Goal: Task Accomplishment & Management: Manage account settings

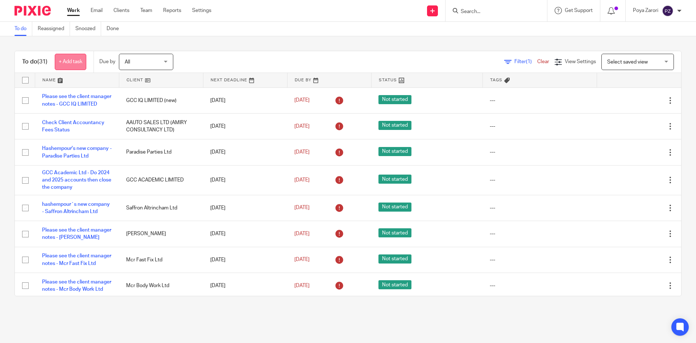
click at [79, 64] on link "+ Add task" at bounding box center [71, 62] width 32 height 16
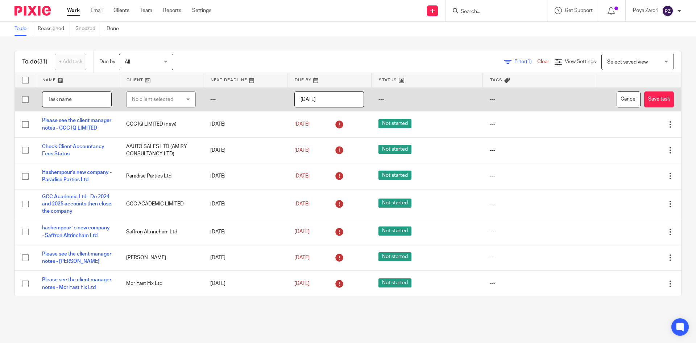
type input "g"
type input "Giara Beauty Ltd - Register for VAT"
click at [167, 99] on div "No client selected" at bounding box center [157, 99] width 51 height 15
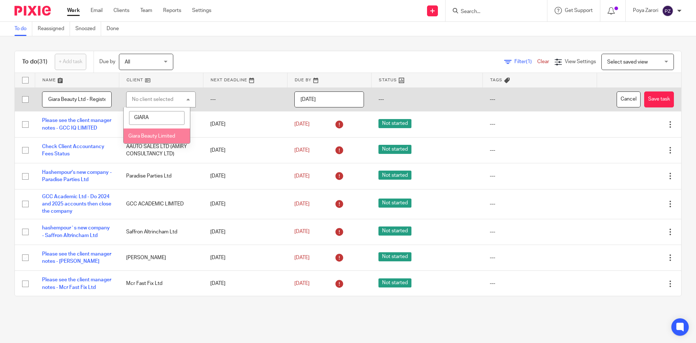
type input "GIARA"
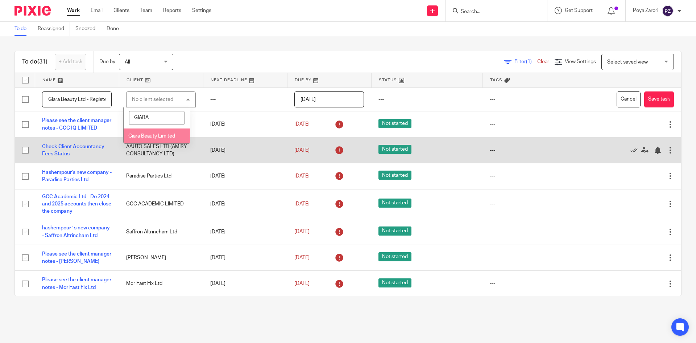
click at [155, 141] on li "Giara Beauty Limited" at bounding box center [157, 135] width 66 height 15
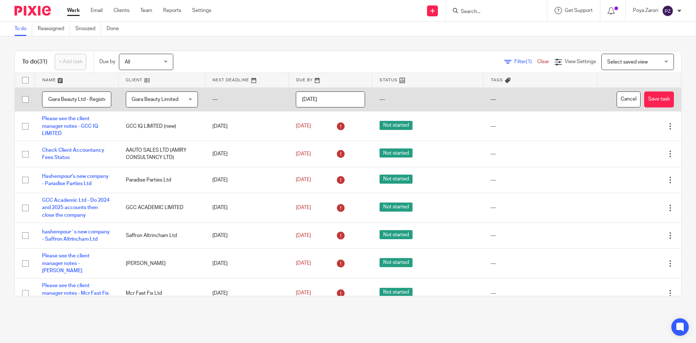
click at [488, 101] on td "---" at bounding box center [540, 99] width 114 height 24
click at [396, 96] on td "---" at bounding box center [427, 99] width 111 height 24
click at [374, 99] on td "---" at bounding box center [427, 99] width 111 height 24
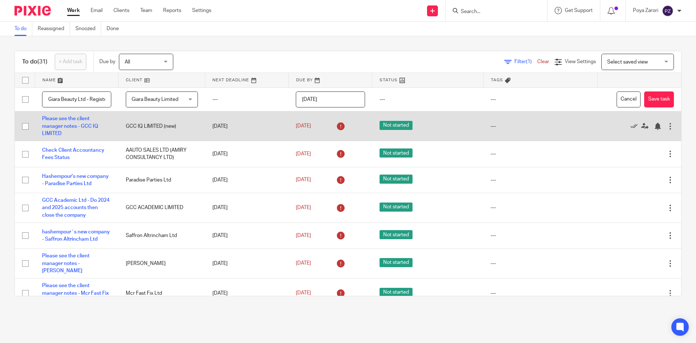
click at [629, 111] on td "Edit task Delete" at bounding box center [640, 126] width 84 height 30
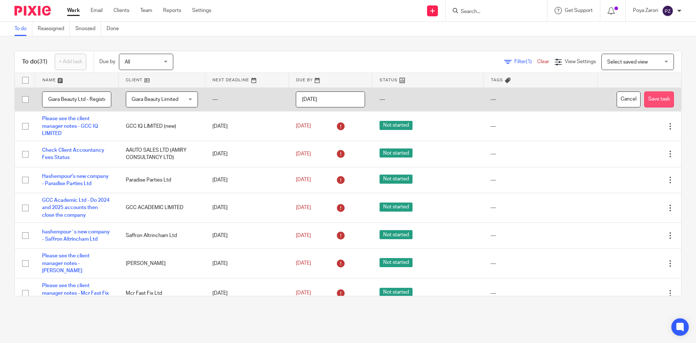
click at [645, 99] on button "Save task" at bounding box center [660, 99] width 30 height 16
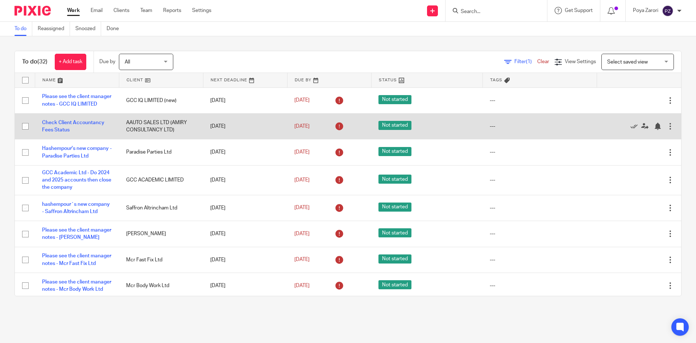
scroll to position [742, 0]
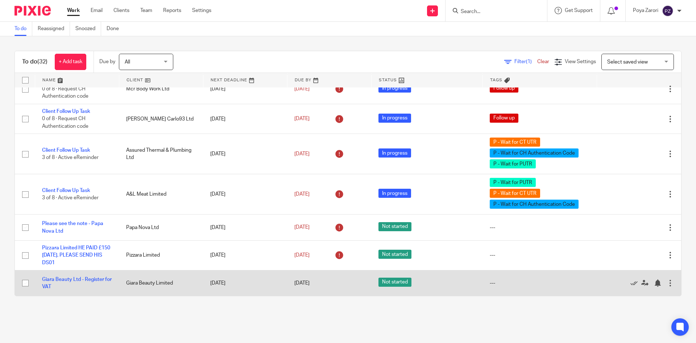
click at [667, 285] on div at bounding box center [670, 282] width 7 height 7
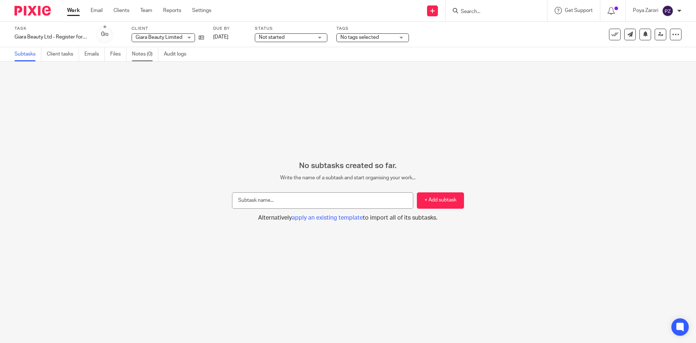
click at [143, 54] on link "Notes (0)" at bounding box center [145, 54] width 26 height 14
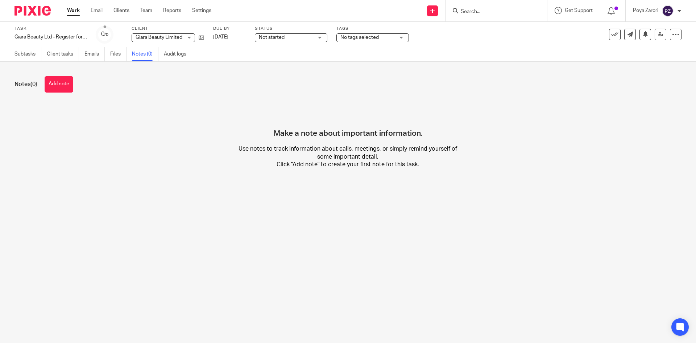
click at [68, 82] on button "Add note" at bounding box center [59, 84] width 29 height 16
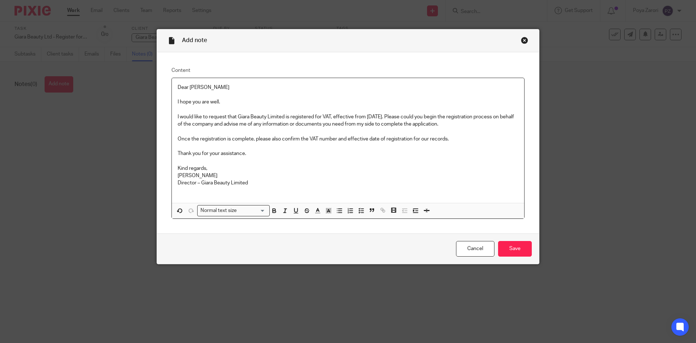
click at [178, 86] on p "Dear [PERSON_NAME]" at bounding box center [348, 87] width 341 height 7
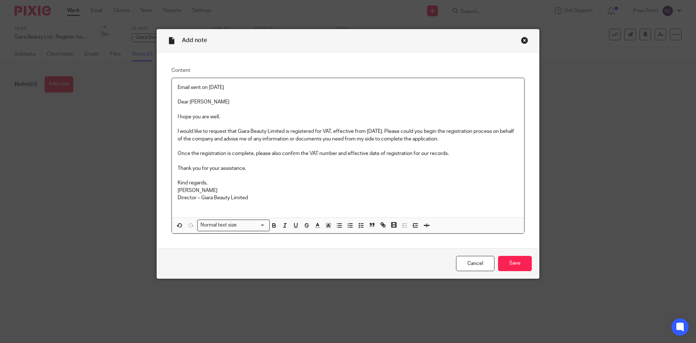
drag, startPoint x: 287, startPoint y: 203, endPoint x: 289, endPoint y: 194, distance: 9.2
click at [288, 200] on div "Email sent on 18/12/2025 Dear poya I hope you are well. I would like to request…" at bounding box center [348, 148] width 353 height 140
drag, startPoint x: 215, startPoint y: 88, endPoint x: 174, endPoint y: 86, distance: 41.4
click at [174, 86] on div "Email sent on 18/12/2025 Dear poya I hope you are well. I would like to request…" at bounding box center [348, 148] width 353 height 140
click at [271, 222] on icon "button" at bounding box center [274, 225] width 7 height 7
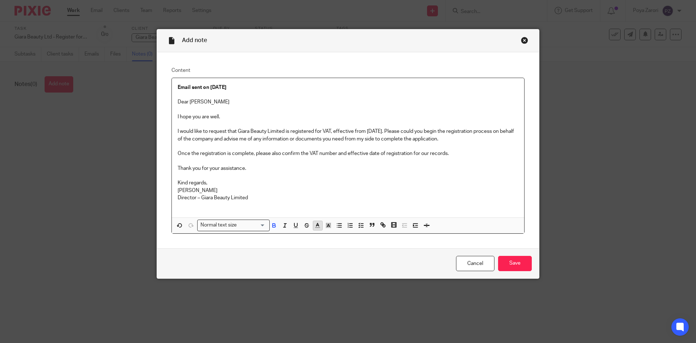
click at [317, 226] on icon "button" at bounding box center [317, 225] width 7 height 7
click at [361, 251] on li "color:#0062B1" at bounding box center [363, 249] width 5 height 5
click at [368, 194] on p "Director – Giara Beauty Limited" at bounding box center [348, 197] width 341 height 7
click at [174, 85] on div "Email sent on 18/12/2025 Dear poya I hope you are well. I would like to request…" at bounding box center [348, 148] width 353 height 140
click at [338, 227] on line "button" at bounding box center [339, 227] width 3 height 0
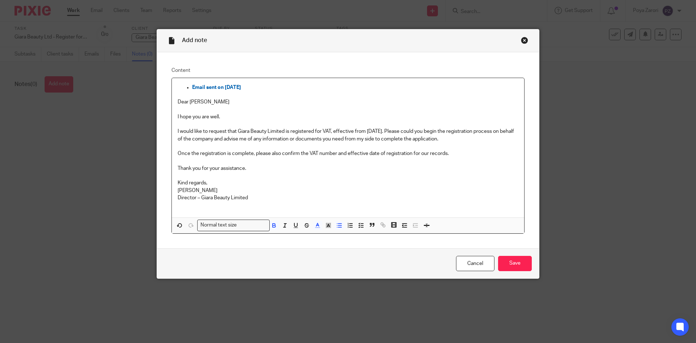
click at [326, 109] on p at bounding box center [348, 109] width 341 height 7
drag, startPoint x: 205, startPoint y: 87, endPoint x: 173, endPoint y: 87, distance: 31.6
click at [173, 87] on div "Email sent on 18/12/2025 Dear poya I hope you are well. I would like to request…" at bounding box center [348, 148] width 353 height 140
drag, startPoint x: 258, startPoint y: 225, endPoint x: 262, endPoint y: 227, distance: 4.5
click at [259, 225] on input "Search for option" at bounding box center [252, 225] width 26 height 8
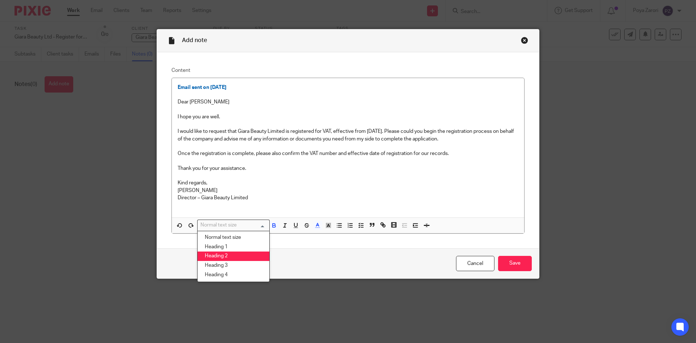
click at [242, 257] on li "Heading 2" at bounding box center [234, 255] width 72 height 9
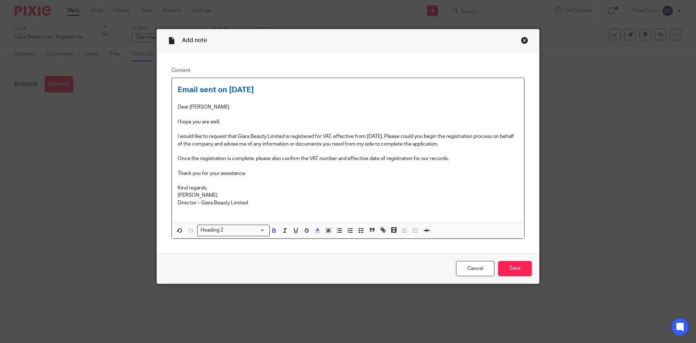
click at [292, 206] on p "Director – Giara Beauty Limited" at bounding box center [348, 202] width 341 height 7
drag, startPoint x: 275, startPoint y: 91, endPoint x: 176, endPoint y: 90, distance: 98.7
click at [178, 90] on h2 "Email sent on 18/12/2025" at bounding box center [348, 90] width 341 height 12
click at [293, 231] on icon "button" at bounding box center [296, 230] width 7 height 7
click at [301, 197] on p "[PERSON_NAME]" at bounding box center [348, 195] width 341 height 7
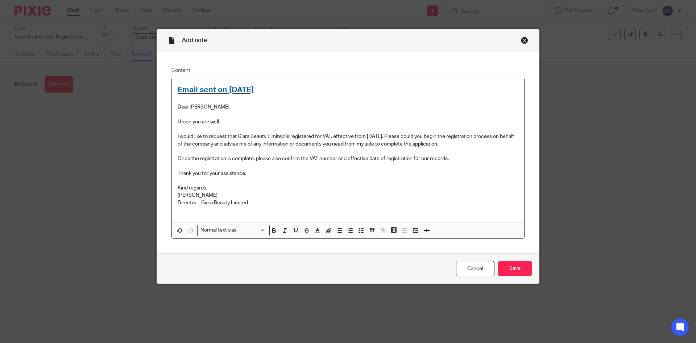
click at [275, 89] on h2 "Email sent on 18/12/2025" at bounding box center [348, 90] width 341 height 12
click at [526, 273] on input "Save" at bounding box center [515, 269] width 34 height 16
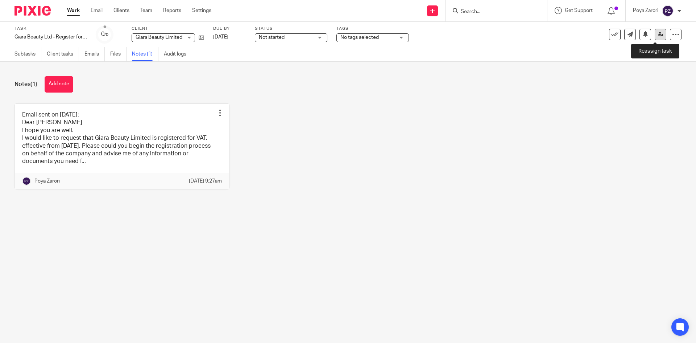
click at [658, 34] on icon at bounding box center [660, 34] width 5 height 5
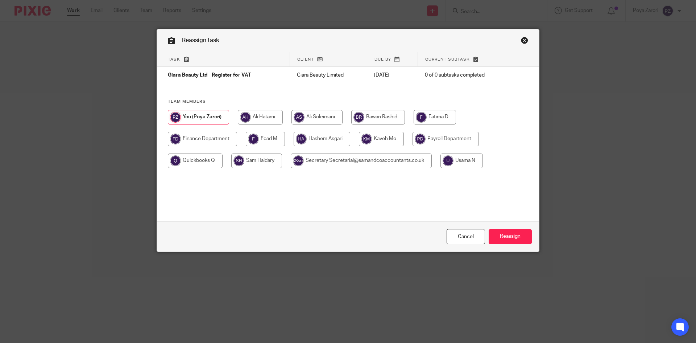
click at [256, 113] on input "radio" at bounding box center [260, 117] width 45 height 15
radio input "true"
click at [502, 234] on input "Reassign" at bounding box center [510, 237] width 43 height 16
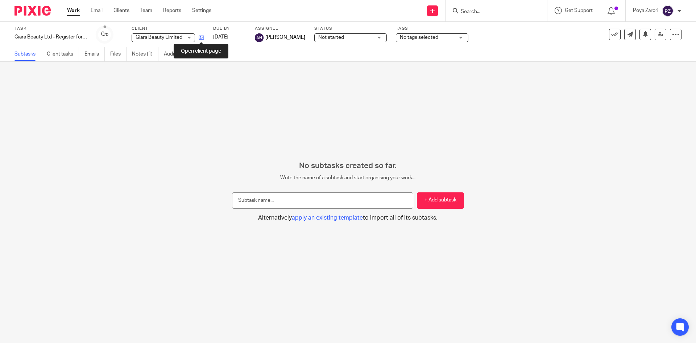
click at [202, 36] on icon at bounding box center [201, 37] width 5 height 5
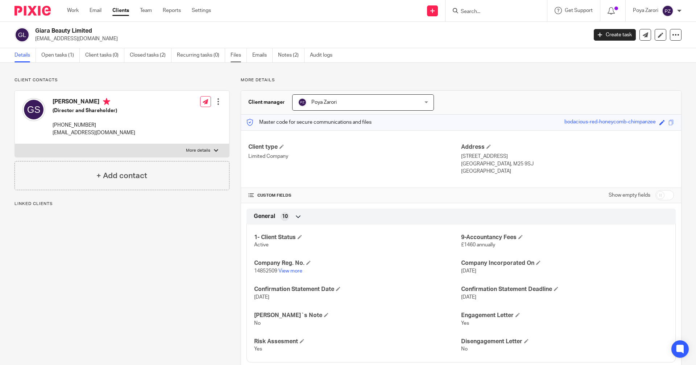
click at [238, 53] on link "Files" at bounding box center [239, 55] width 16 height 14
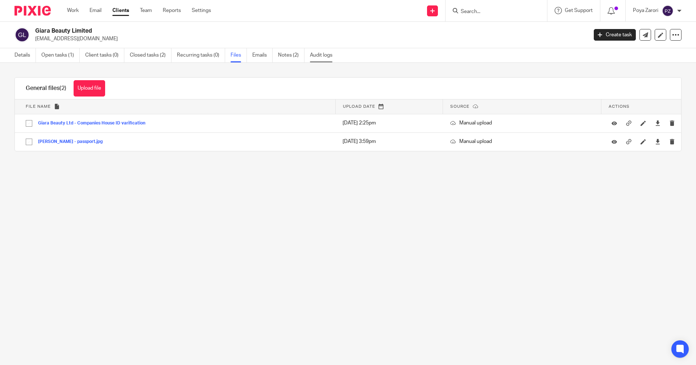
click at [322, 53] on link "Audit logs" at bounding box center [324, 55] width 28 height 14
click at [321, 54] on link "Audit logs" at bounding box center [324, 55] width 28 height 14
click at [325, 55] on link "Audit logs" at bounding box center [324, 55] width 28 height 14
click at [321, 52] on link "Audit logs" at bounding box center [324, 55] width 28 height 14
click at [268, 56] on link "Emails" at bounding box center [262, 55] width 20 height 14
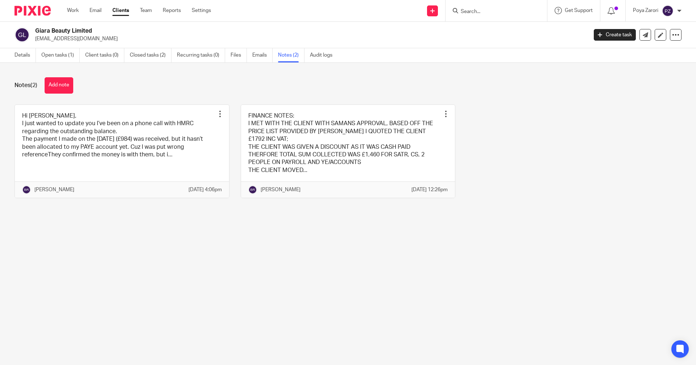
click at [325, 53] on link "Audit logs" at bounding box center [324, 55] width 28 height 14
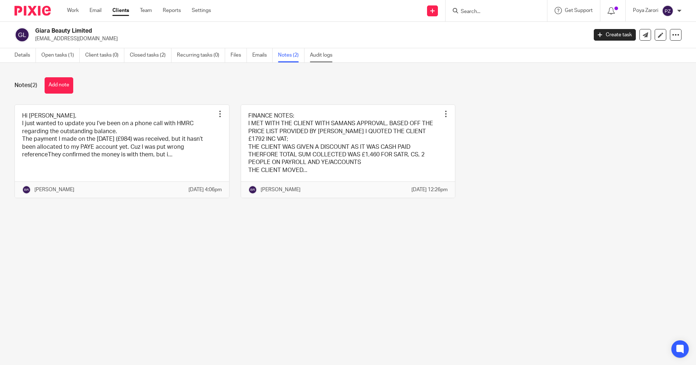
click at [325, 54] on link "Audit logs" at bounding box center [324, 55] width 28 height 14
click at [324, 54] on link "Audit logs" at bounding box center [324, 55] width 28 height 14
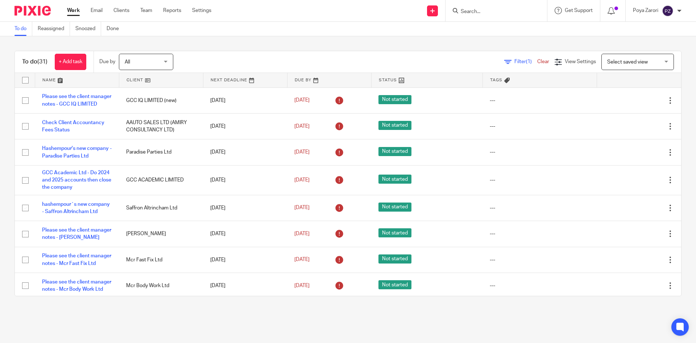
click at [484, 12] on input "Search" at bounding box center [492, 12] width 65 height 7
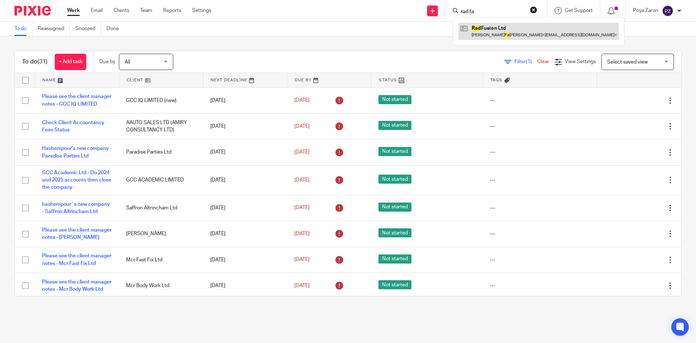
type input "rad fa"
click at [486, 36] on link at bounding box center [539, 31] width 160 height 17
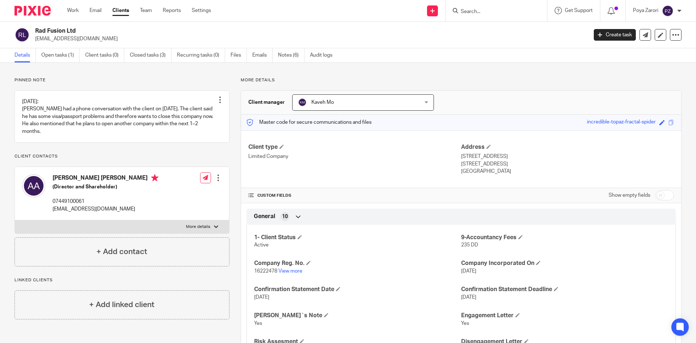
click at [75, 39] on p "[EMAIL_ADDRESS][DOMAIN_NAME]" at bounding box center [309, 38] width 548 height 7
copy main "radfusionltd@gmail.com Create task Update from Companies House Export data Merg…"
click at [55, 29] on h2 "Rad Fusion Ltd" at bounding box center [254, 31] width 439 height 8
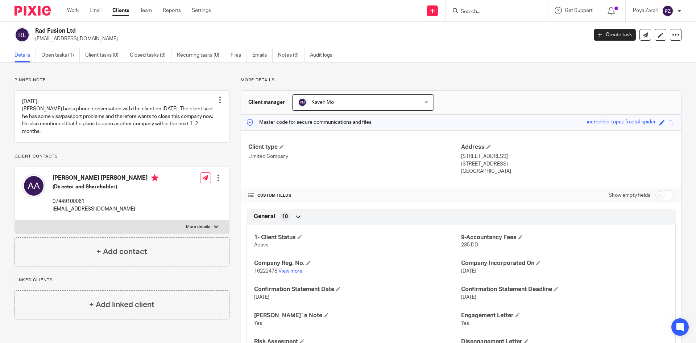
click at [54, 31] on h2 "Rad Fusion Ltd" at bounding box center [254, 31] width 439 height 8
click at [55, 32] on h2 "Rad Fusion Ltd" at bounding box center [254, 31] width 439 height 8
copy div "Rad Fusion Ltd"
click at [287, 56] on link "Notes (6)" at bounding box center [291, 55] width 26 height 14
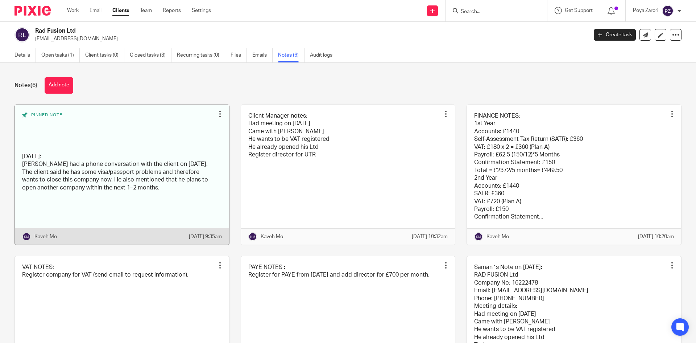
click at [114, 167] on link at bounding box center [122, 175] width 214 height 140
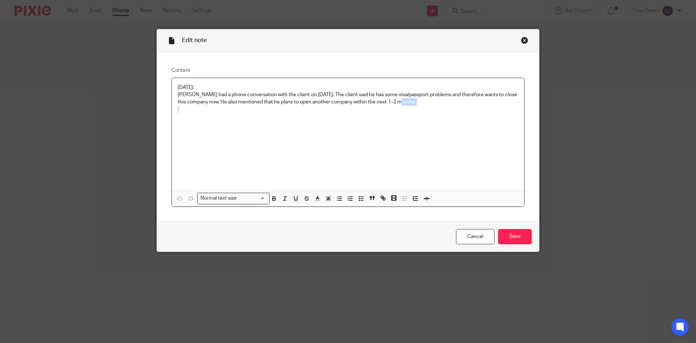
click at [404, 103] on div "[DATE]: [PERSON_NAME] had a phone conversation with the client on [DATE]. The c…" at bounding box center [348, 134] width 353 height 112
click at [480, 238] on link "Cancel" at bounding box center [475, 237] width 38 height 16
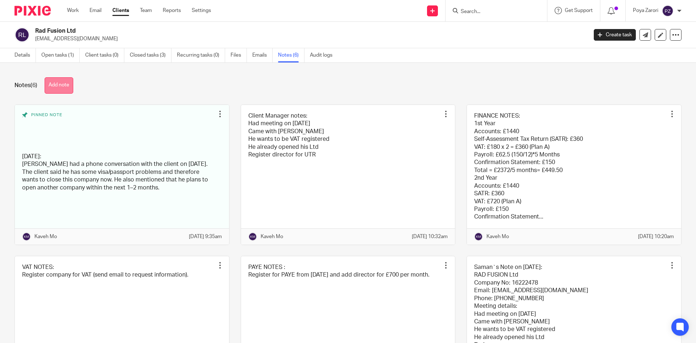
click at [54, 82] on button "Add note" at bounding box center [59, 85] width 29 height 16
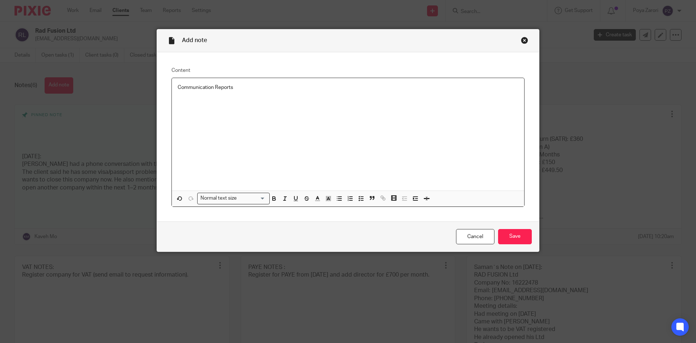
click at [178, 87] on p "Communication Reports" at bounding box center [348, 87] width 341 height 7
click at [271, 88] on p "Client Manager Communication Reports" at bounding box center [348, 87] width 341 height 7
click at [228, 101] on p at bounding box center [348, 101] width 341 height 7
click at [222, 94] on p "18/09/2025:" at bounding box center [348, 94] width 341 height 7
click at [373, 96] on p "18/09/2025: I have send message and email as well and asked client if he sill w…" at bounding box center [348, 94] width 341 height 7
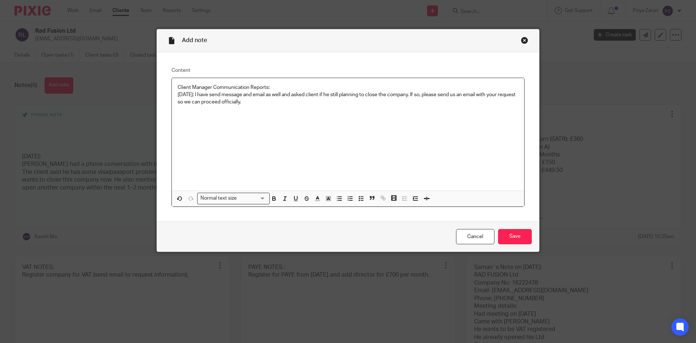
click at [434, 95] on p "18/09/2025: I have send message and email as well and asked client if he still …" at bounding box center [348, 98] width 341 height 15
click at [265, 103] on p "18/09/2025: I have send message and email as well and asked client if he still …" at bounding box center [348, 98] width 341 height 15
drag, startPoint x: 204, startPoint y: 95, endPoint x: 175, endPoint y: 95, distance: 29.0
click at [178, 95] on p "18/09/2025: I have send message and email as well and asked client if he still …" at bounding box center [348, 98] width 341 height 15
click at [271, 199] on icon "button" at bounding box center [274, 198] width 7 height 7
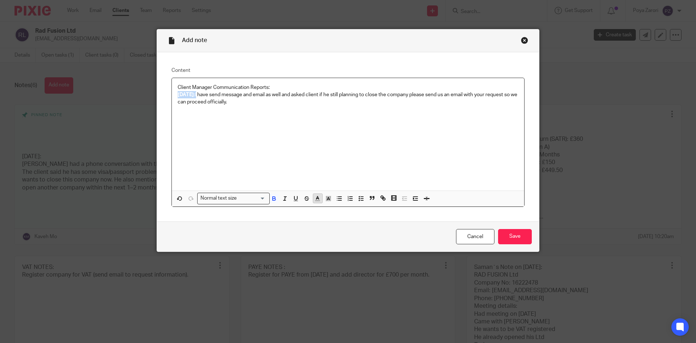
click at [317, 198] on line "button" at bounding box center [318, 198] width 2 height 0
click at [305, 220] on li "color:#666666" at bounding box center [305, 221] width 5 height 5
click at [320, 179] on div "Client Manager Communication Reports: 18/09/2025: I have send message and email…" at bounding box center [348, 134] width 353 height 112
drag, startPoint x: 205, startPoint y: 94, endPoint x: 174, endPoint y: 94, distance: 30.5
click at [174, 94] on div "Client Manager Communication Reports: 18/09/2025: I have send message and email…" at bounding box center [348, 134] width 353 height 112
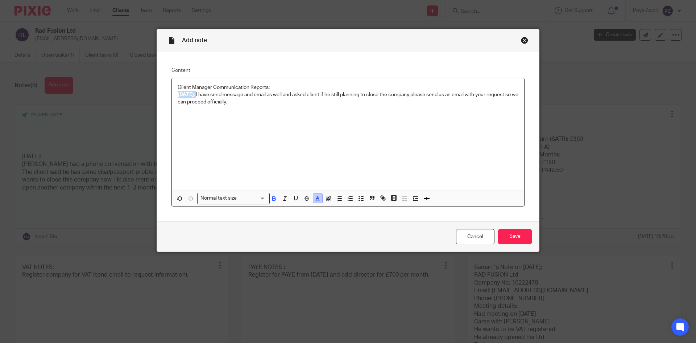
click at [317, 198] on line "button" at bounding box center [318, 198] width 2 height 0
click at [297, 206] on li "color:#4D4D4D" at bounding box center [298, 207] width 5 height 5
drag, startPoint x: 346, startPoint y: 161, endPoint x: 340, endPoint y: 161, distance: 6.6
click at [346, 161] on div "Client Manager Communication Reports: 18/09/2025: I have send message and email…" at bounding box center [348, 134] width 353 height 112
drag, startPoint x: 259, startPoint y: 88, endPoint x: 176, endPoint y: 86, distance: 83.8
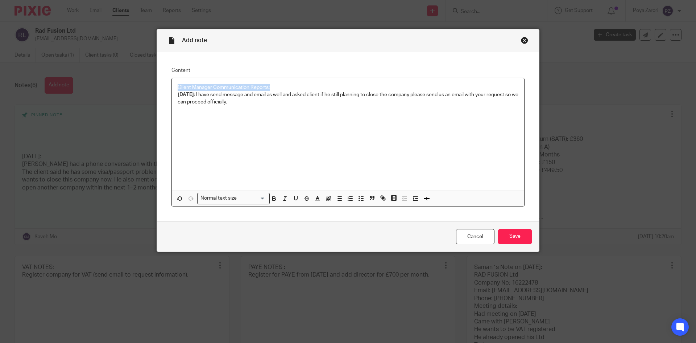
click at [178, 86] on p "Client Manager Communication Reports:" at bounding box center [348, 87] width 341 height 7
click at [270, 194] on button "button" at bounding box center [274, 198] width 9 height 9
click at [261, 197] on input "Search for option" at bounding box center [252, 198] width 26 height 8
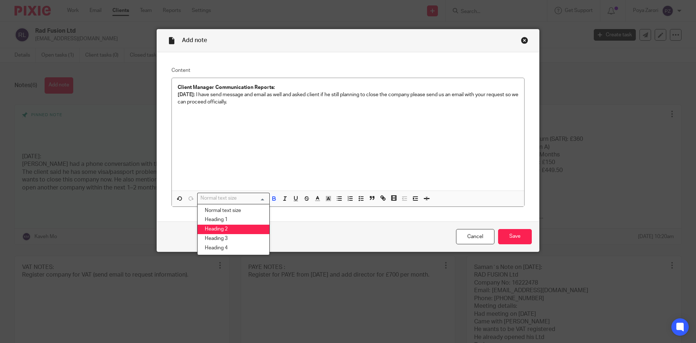
click at [243, 229] on li "Heading 2" at bounding box center [234, 229] width 72 height 9
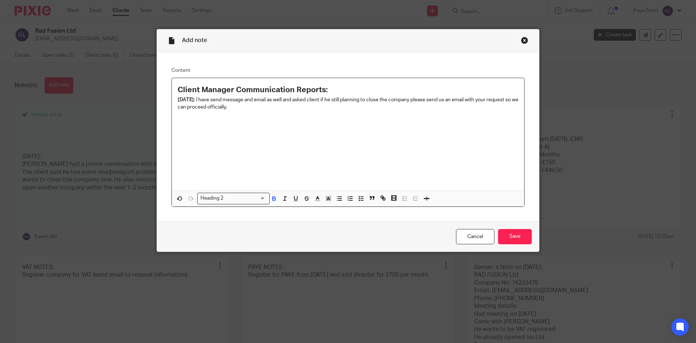
click at [277, 161] on div "Client Manager Communication Reports: 18/09/2025: I have send message and email…" at bounding box center [348, 134] width 353 height 112
drag, startPoint x: 296, startPoint y: 90, endPoint x: 174, endPoint y: 87, distance: 121.5
click at [174, 87] on div "Client Manager Communication Reports: 18/09/2025: I have send message and email…" at bounding box center [348, 134] width 353 height 112
click at [261, 148] on div "Client Manager Communication Reports: 18/09/2025: I have send message and email…" at bounding box center [348, 134] width 353 height 112
drag, startPoint x: 203, startPoint y: 100, endPoint x: 176, endPoint y: 99, distance: 27.6
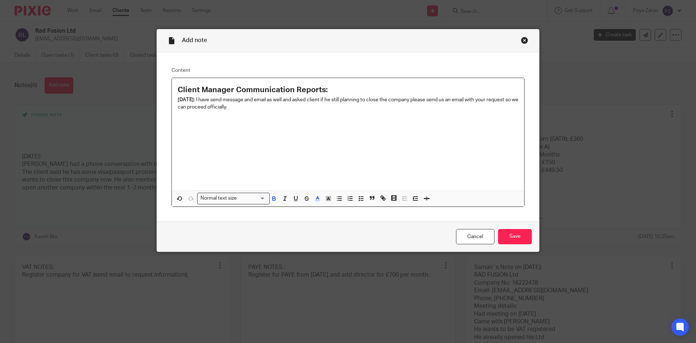
click at [178, 99] on span "18/09/2025:" at bounding box center [186, 99] width 17 height 5
click at [314, 198] on icon "button" at bounding box center [317, 198] width 7 height 7
click at [361, 220] on li "color:#0062B1" at bounding box center [363, 221] width 5 height 5
click at [295, 164] on div "Client Manager Communication Reports: 18/09/2025 : I have send message and emai…" at bounding box center [348, 134] width 353 height 112
click at [274, 109] on p "18/09/2025 : I have send message and email as well and asked client if he still…" at bounding box center [348, 103] width 341 height 15
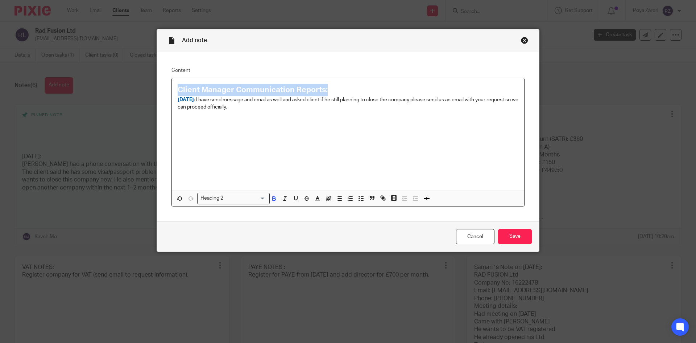
drag, startPoint x: 332, startPoint y: 88, endPoint x: 173, endPoint y: 85, distance: 158.6
click at [173, 85] on div "Client Manager Communication Reports: 18/09/2025 : I have send message and emai…" at bounding box center [348, 134] width 353 height 112
click at [318, 200] on icon "button" at bounding box center [317, 198] width 7 height 7
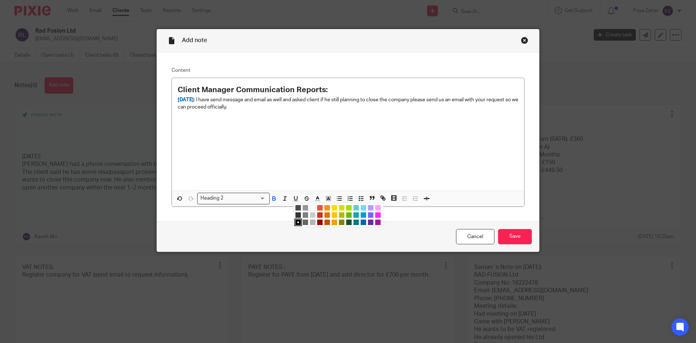
click at [304, 207] on li "color:#999999" at bounding box center [305, 207] width 5 height 5
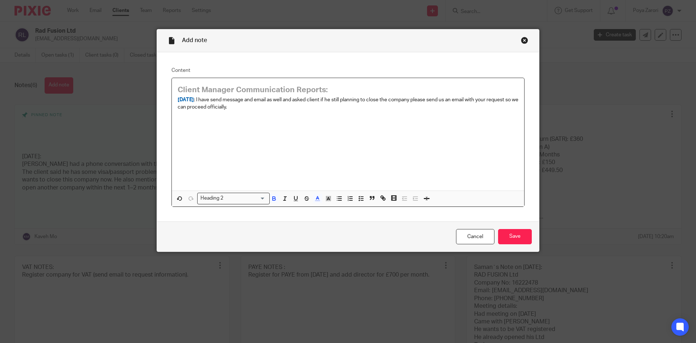
click at [351, 171] on div "Client Manager Communication Reports: 18/09/2025 : I have send message and emai…" at bounding box center [348, 134] width 353 height 112
drag, startPoint x: 339, startPoint y: 89, endPoint x: 177, endPoint y: 86, distance: 161.4
click at [178, 86] on h2 "Client Manager Communication Reports:" at bounding box center [348, 90] width 341 height 12
click at [314, 198] on icon "button" at bounding box center [317, 198] width 7 height 7
click at [303, 222] on li "color:#666666" at bounding box center [305, 221] width 5 height 5
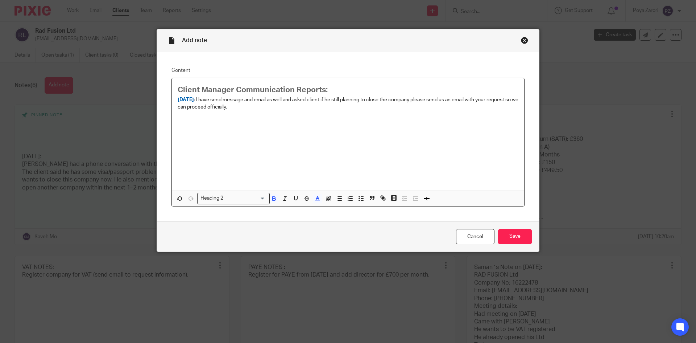
click at [339, 158] on div "Client Manager Communication Reports: 18/09/2025 : I have send message and emai…" at bounding box center [348, 134] width 353 height 112
drag, startPoint x: 333, startPoint y: 89, endPoint x: 177, endPoint y: 88, distance: 155.6
click at [178, 88] on h2 "Client Manager Communication Reports:" at bounding box center [348, 90] width 341 height 12
click at [314, 198] on icon "button" at bounding box center [317, 198] width 7 height 7
click at [354, 223] on li "color:#0C797D" at bounding box center [356, 221] width 5 height 5
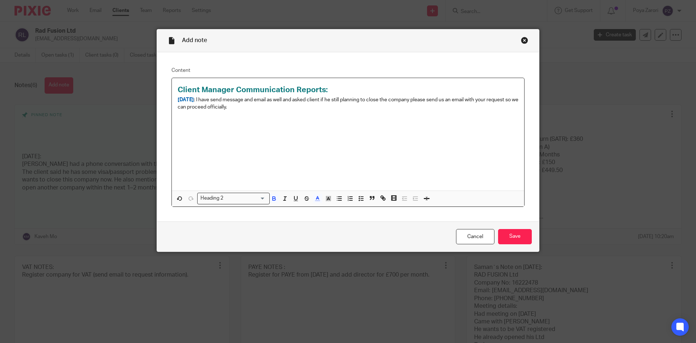
click at [365, 185] on div "Client Manager Communication Reports: 18/09/2025 : I have send message and emai…" at bounding box center [348, 134] width 353 height 112
drag, startPoint x: 334, startPoint y: 90, endPoint x: 177, endPoint y: 88, distance: 157.1
click at [178, 88] on h2 "Client Manager Communication Reports:" at bounding box center [348, 90] width 341 height 12
click at [317, 197] on polyline "button" at bounding box center [318, 197] width 3 height 3
click at [297, 207] on li "color:#4D4D4D" at bounding box center [298, 207] width 5 height 5
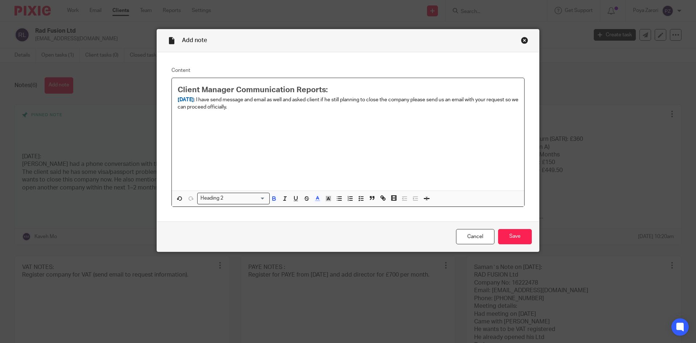
click at [336, 152] on div "Client Manager Communication Reports: 18/09/2025 : I have send message and emai…" at bounding box center [348, 134] width 353 height 112
click at [511, 232] on input "Save" at bounding box center [515, 237] width 34 height 16
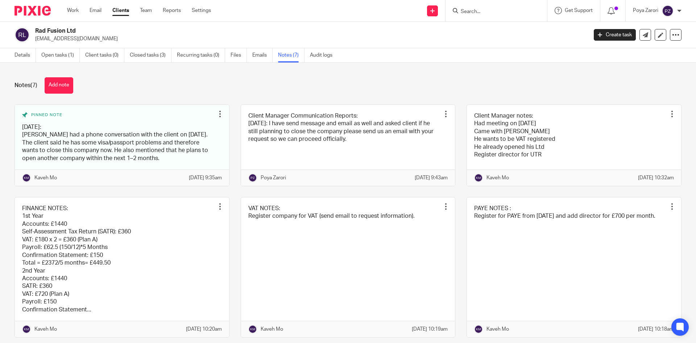
click at [475, 11] on input "Search" at bounding box center [492, 12] width 65 height 7
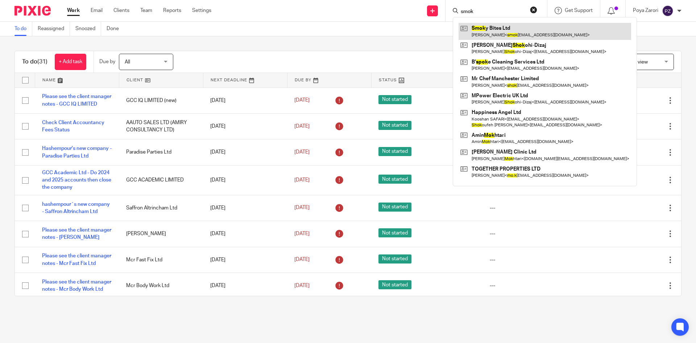
type input "smok"
click at [499, 26] on link at bounding box center [545, 31] width 173 height 17
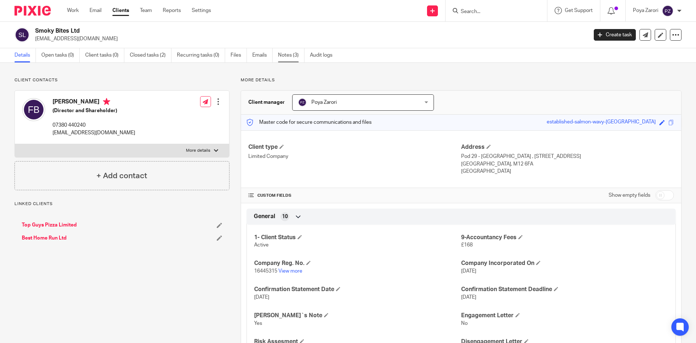
click at [290, 55] on link "Notes (3)" at bounding box center [291, 55] width 26 height 14
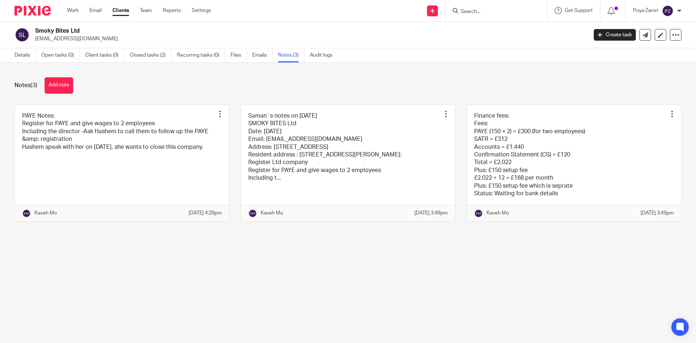
click at [75, 38] on p "[EMAIL_ADDRESS][DOMAIN_NAME]" at bounding box center [309, 38] width 548 height 7
copy main "smokybites2025@gmail.com Create task Update from Companies House Export data Me…"
click at [110, 48] on div "Smoky Bites Ltd smokybites2025@gmail.com Create task Update from Companies Hous…" at bounding box center [348, 35] width 696 height 26
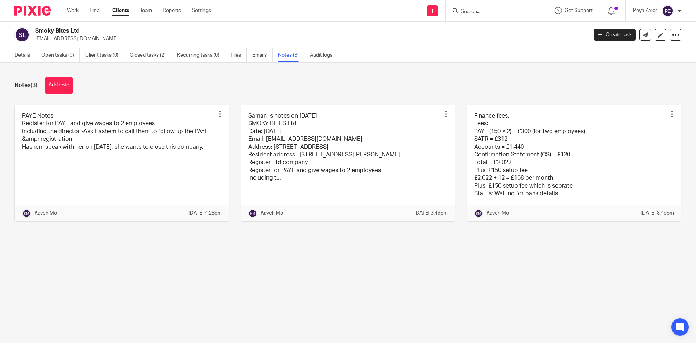
click at [491, 11] on input "Search" at bounding box center [492, 12] width 65 height 7
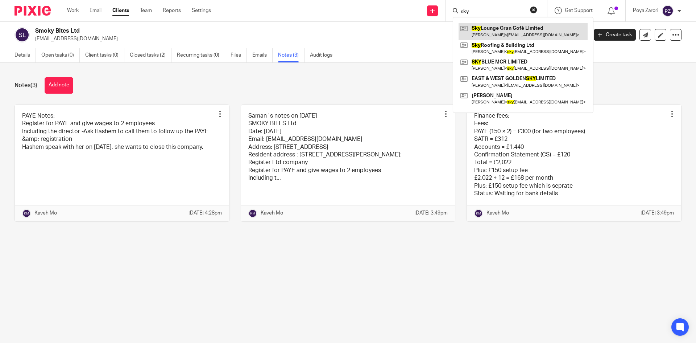
type input "sky"
click at [518, 28] on link at bounding box center [523, 31] width 129 height 17
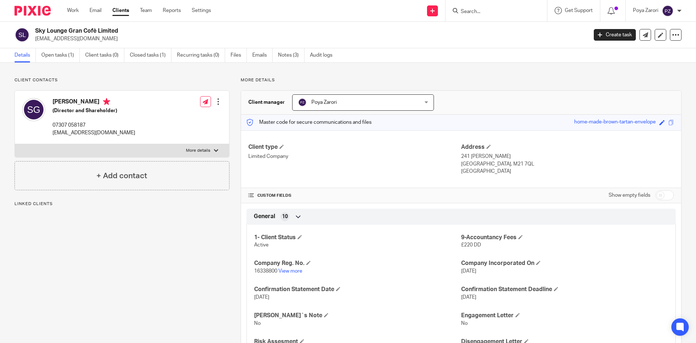
scroll to position [254, 0]
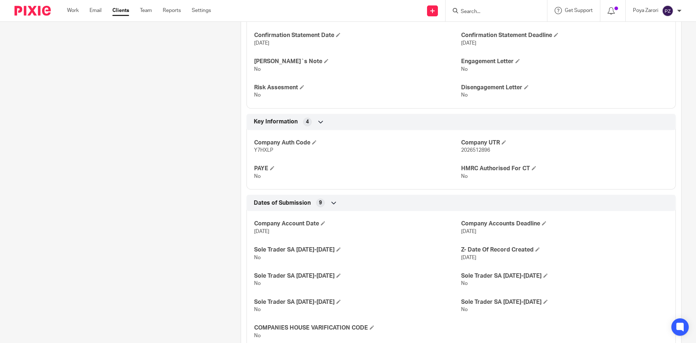
click at [473, 149] on span "2026512896" at bounding box center [475, 150] width 29 height 5
copy span "2026512896"
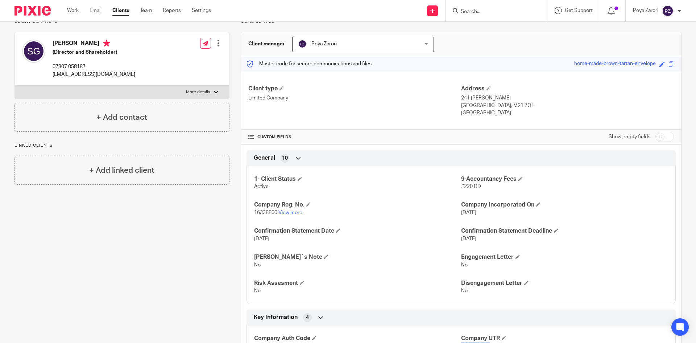
scroll to position [0, 0]
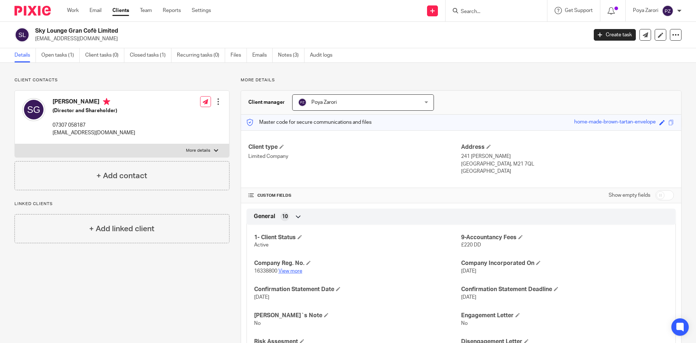
click at [292, 272] on link "View more" at bounding box center [291, 270] width 24 height 5
drag, startPoint x: 661, startPoint y: 198, endPoint x: 589, endPoint y: 200, distance: 71.8
click at [661, 197] on input "checkbox" at bounding box center [665, 195] width 18 height 10
checkbox input "true"
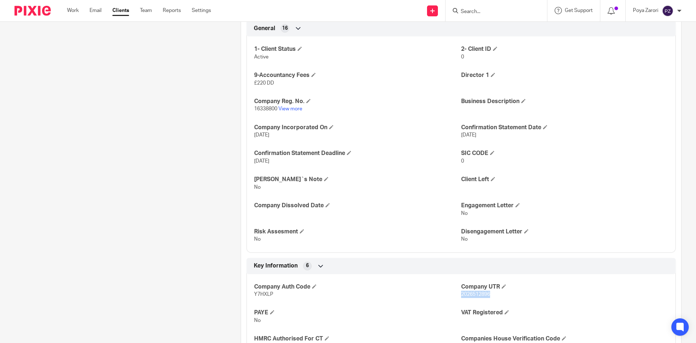
scroll to position [363, 0]
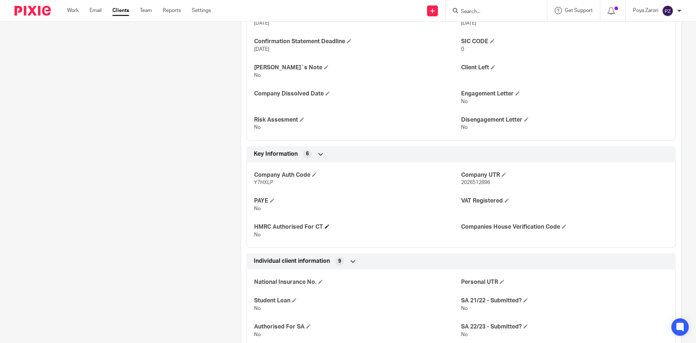
click at [325, 228] on span at bounding box center [327, 226] width 4 height 4
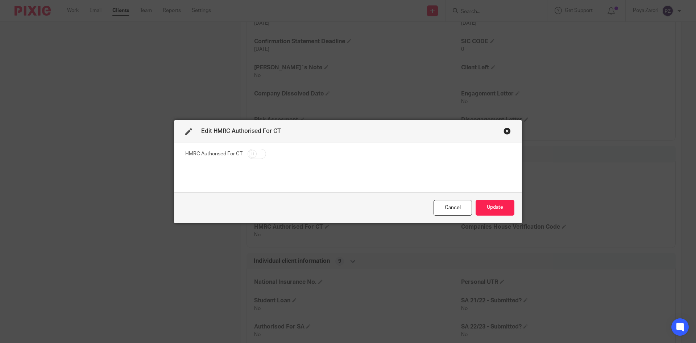
drag, startPoint x: 248, startPoint y: 156, endPoint x: 254, endPoint y: 156, distance: 6.2
click at [248, 156] on input "checkbox" at bounding box center [257, 154] width 18 height 10
checkbox input "true"
click at [497, 206] on button "Update" at bounding box center [495, 208] width 39 height 16
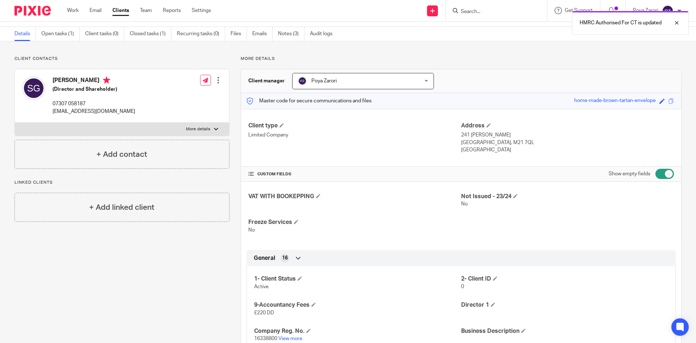
scroll to position [0, 0]
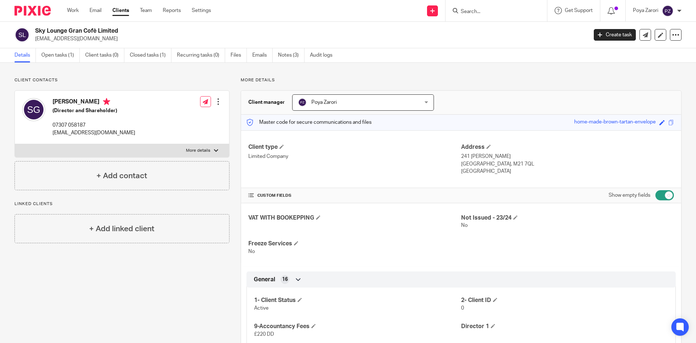
click at [209, 148] on label "More details" at bounding box center [122, 150] width 214 height 13
click at [15, 144] on input "More details" at bounding box center [15, 144] width 0 height 0
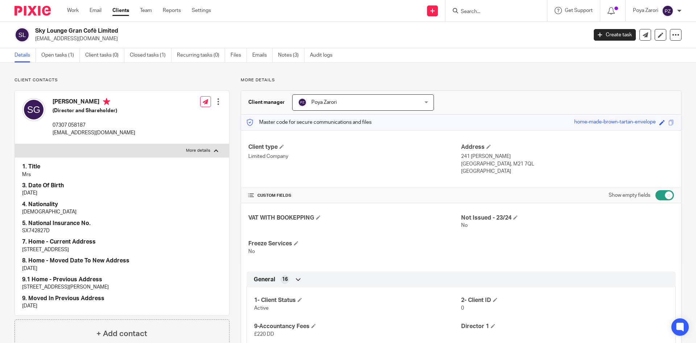
click at [210, 148] on label "More details" at bounding box center [122, 150] width 214 height 13
click at [15, 144] on input "More details" at bounding box center [15, 144] width 0 height 0
checkbox input "false"
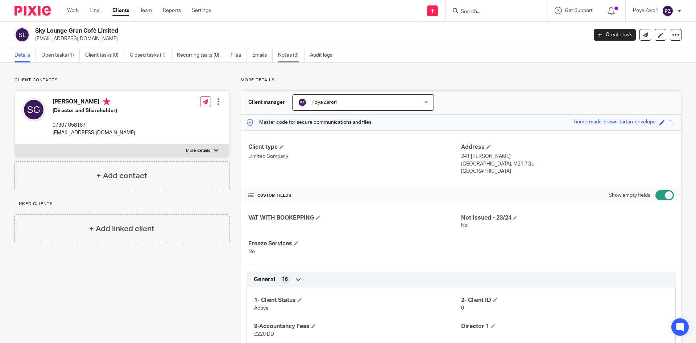
click at [291, 56] on link "Notes (3)" at bounding box center [291, 55] width 26 height 14
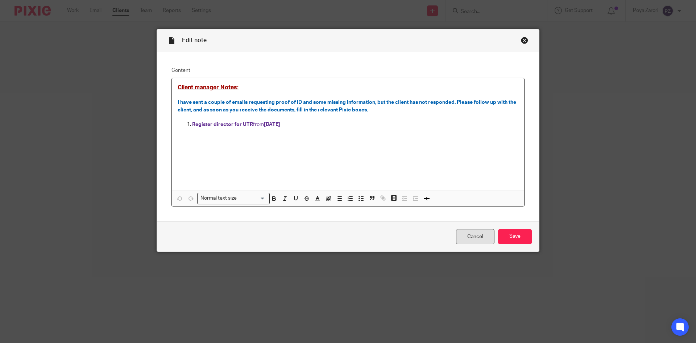
click at [469, 238] on link "Cancel" at bounding box center [475, 237] width 38 height 16
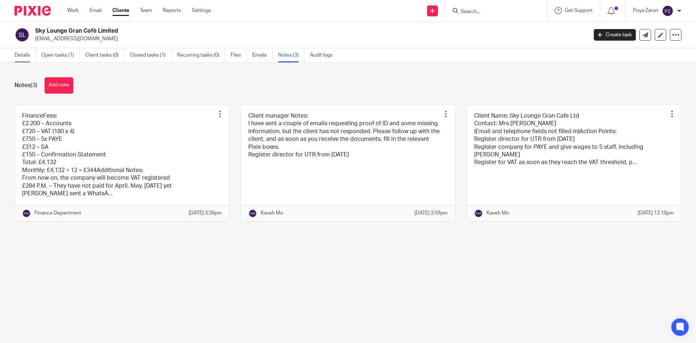
click at [29, 55] on link "Details" at bounding box center [25, 55] width 21 height 14
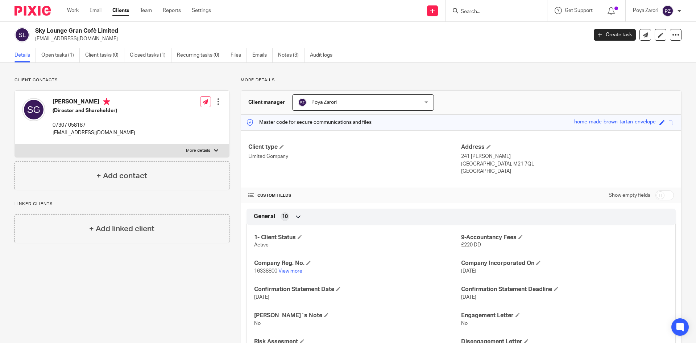
click at [472, 10] on input "Search" at bounding box center [492, 12] width 65 height 7
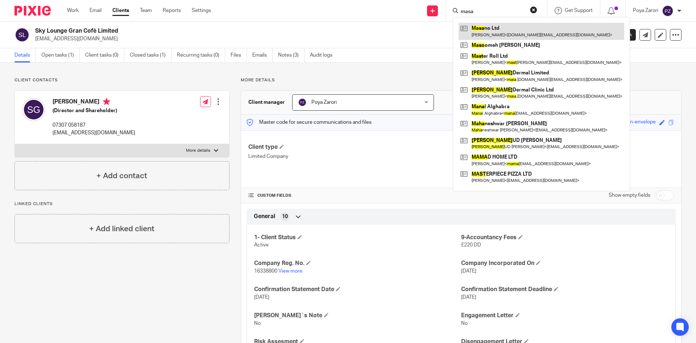
type input "masa"
click at [489, 33] on link at bounding box center [542, 31] width 166 height 17
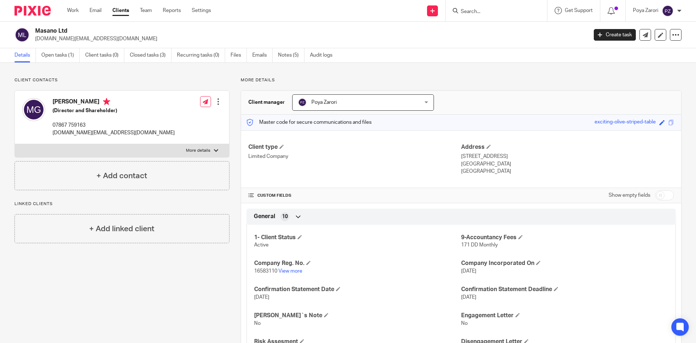
click at [487, 11] on input "Search" at bounding box center [492, 12] width 65 height 7
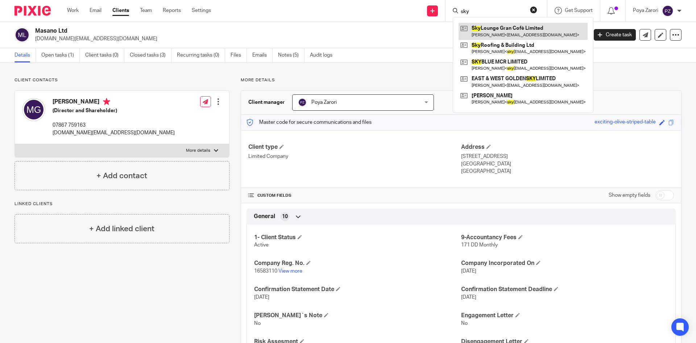
type input "sky"
click at [500, 30] on link at bounding box center [523, 31] width 129 height 17
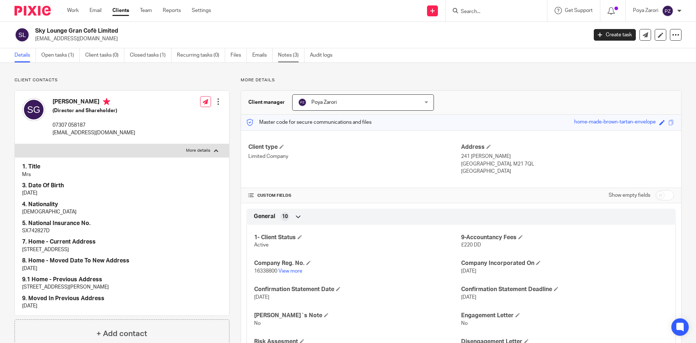
click at [295, 53] on link "Notes (3)" at bounding box center [291, 55] width 26 height 14
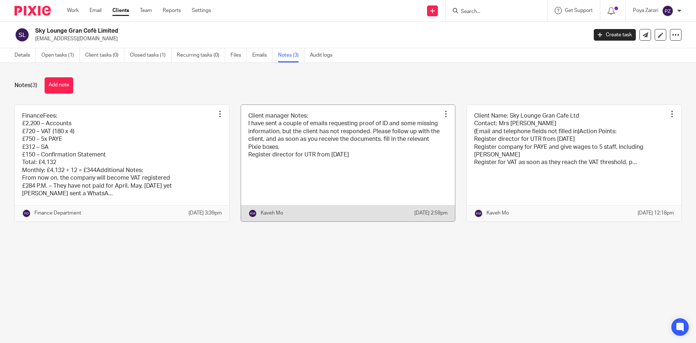
click at [334, 177] on link at bounding box center [348, 163] width 214 height 116
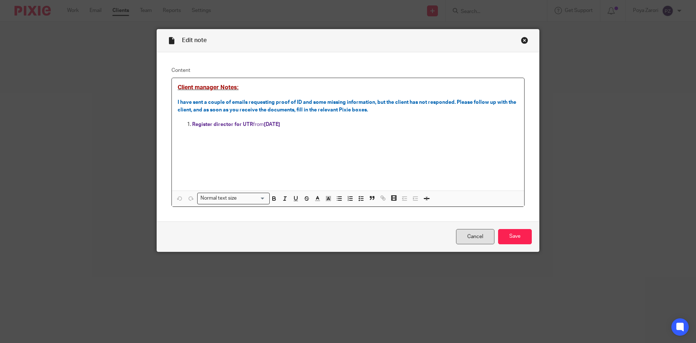
click at [468, 234] on link "Cancel" at bounding box center [475, 237] width 38 height 16
